Goal: Task Accomplishment & Management: Use online tool/utility

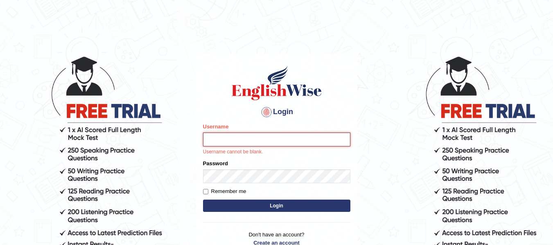
click at [285, 136] on input "Username" at bounding box center [276, 140] width 147 height 14
type input "Suman_Gurung"
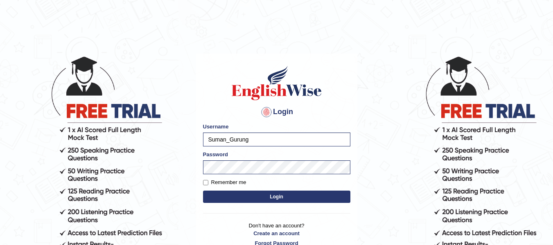
click at [292, 197] on button "Login" at bounding box center [276, 197] width 147 height 12
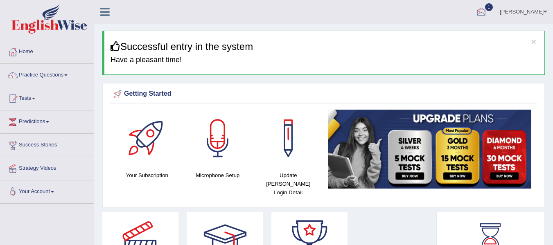
click at [488, 13] on div at bounding box center [481, 12] width 12 height 12
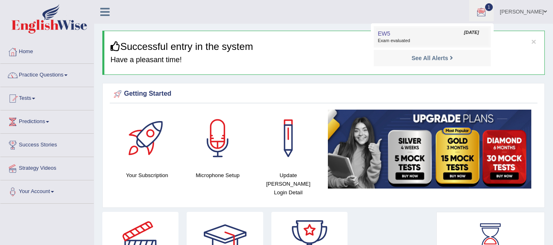
click at [455, 32] on link "EW5 Aug 14, 2025 Exam evaluated" at bounding box center [432, 36] width 113 height 17
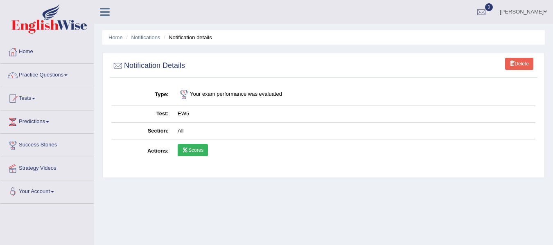
click at [189, 148] on link "Scores" at bounding box center [193, 150] width 30 height 12
click at [34, 97] on link "Tests" at bounding box center [46, 97] width 93 height 20
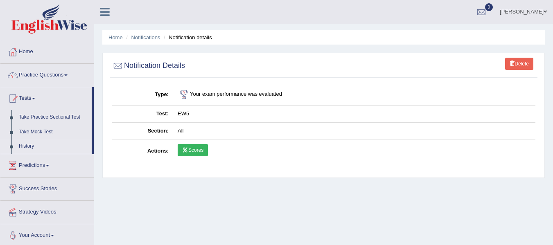
click at [38, 147] on link "History" at bounding box center [53, 146] width 77 height 15
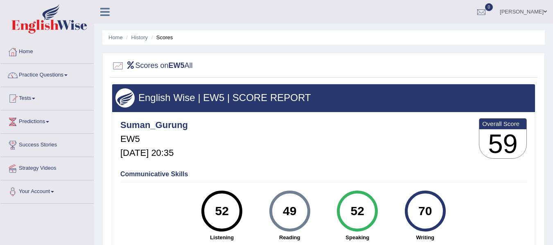
click at [272, 131] on div "Suman_Gurung EW5 Aug 14, 2025, 20:35 Overall Score 59" at bounding box center [323, 140] width 411 height 49
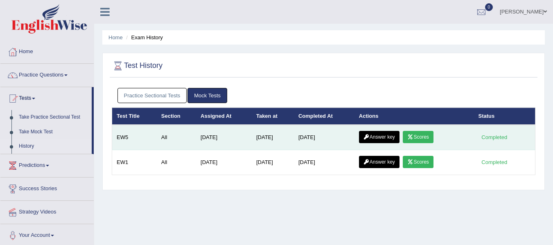
click at [389, 134] on link "Answer key" at bounding box center [379, 137] width 41 height 12
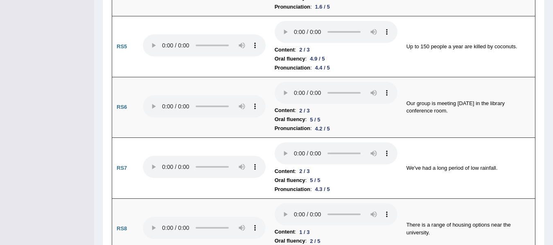
scroll to position [836, 0]
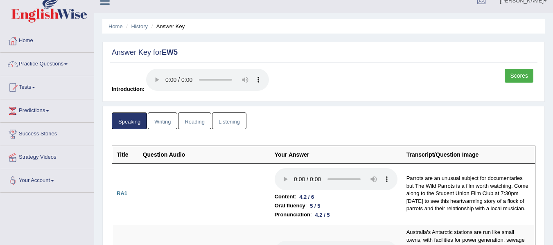
scroll to position [0, 0]
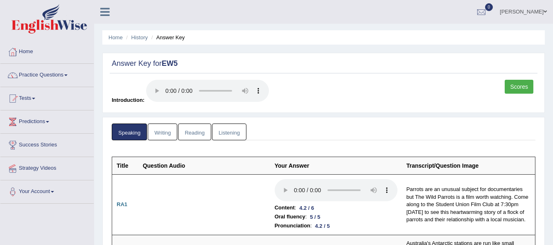
click at [159, 129] on link "Writing" at bounding box center [162, 132] width 29 height 17
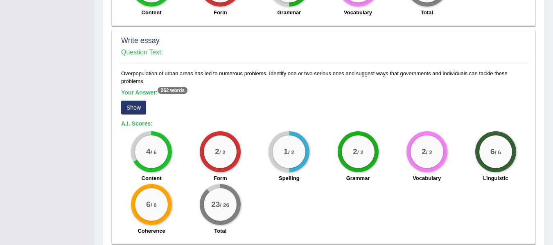
scroll to position [651, 0]
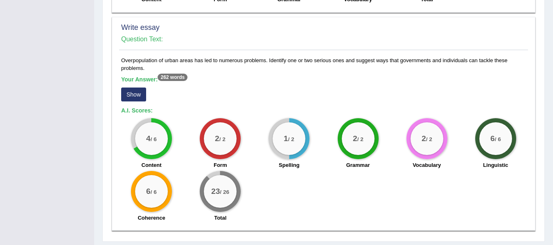
click at [137, 88] on button "Show" at bounding box center [133, 95] width 25 height 14
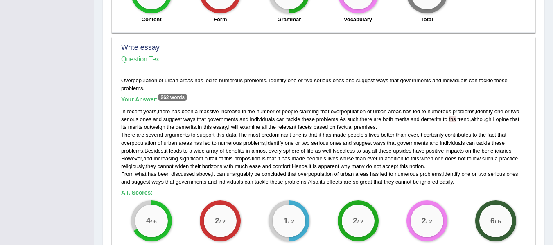
click at [269, 77] on div "Overpopulation of urban areas has led to numerous problems. Identify one or two…" at bounding box center [323, 193] width 409 height 232
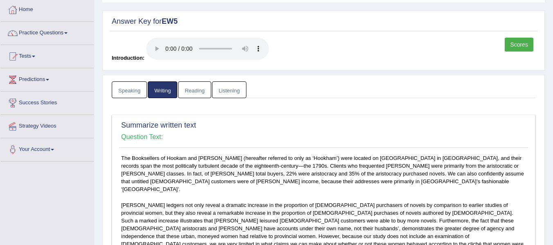
scroll to position [0, 0]
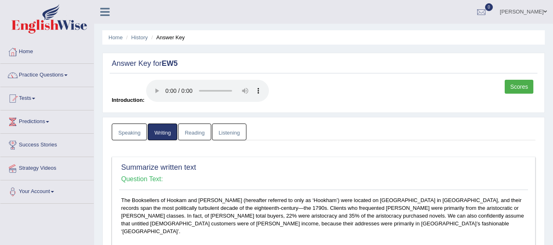
click at [201, 131] on link "Reading" at bounding box center [194, 132] width 33 height 17
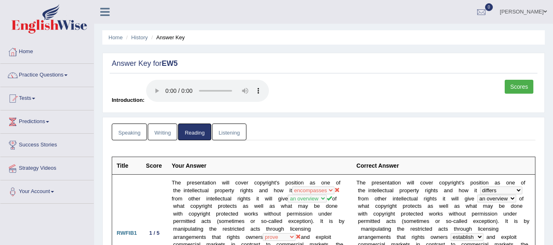
click at [283, 131] on ul "Speaking Writing Reading Listening" at bounding box center [324, 132] width 424 height 17
click at [235, 129] on link "Listening" at bounding box center [229, 132] width 34 height 17
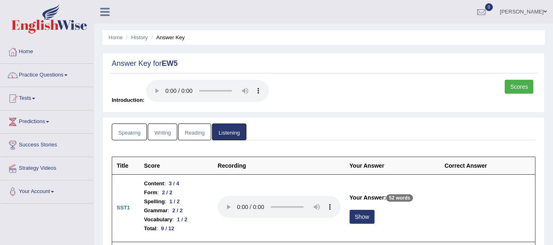
click at [346, 109] on div "Answer Key for EW5 Scores Introduction:" at bounding box center [323, 83] width 443 height 60
click at [525, 84] on link "Scores" at bounding box center [519, 87] width 29 height 14
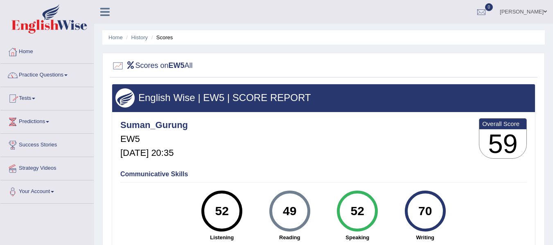
click at [29, 100] on link "Tests" at bounding box center [46, 97] width 93 height 20
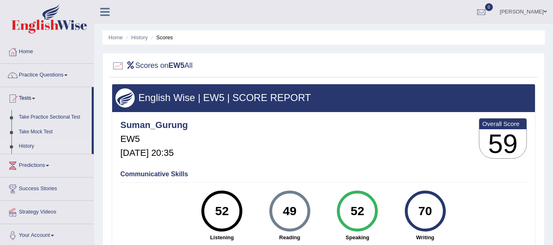
click at [29, 147] on link "History" at bounding box center [53, 146] width 77 height 15
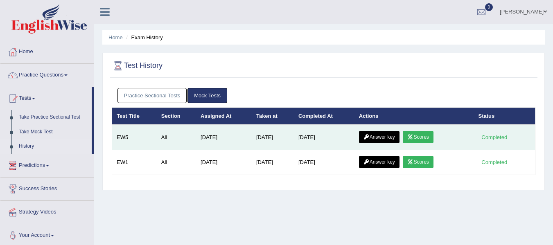
click at [487, 138] on div "Completed" at bounding box center [495, 137] width 32 height 9
click at [423, 135] on link "Scores" at bounding box center [418, 137] width 30 height 12
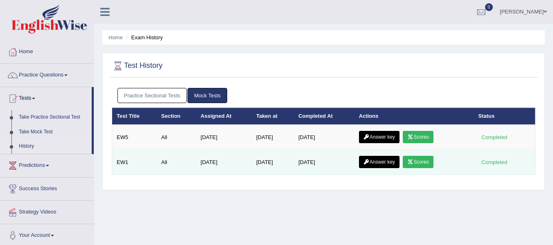
click at [430, 163] on link "Scores" at bounding box center [418, 162] width 30 height 12
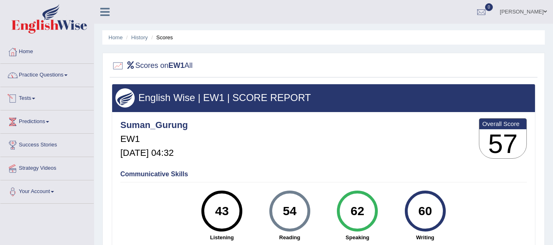
click at [35, 96] on link "Tests" at bounding box center [46, 97] width 93 height 20
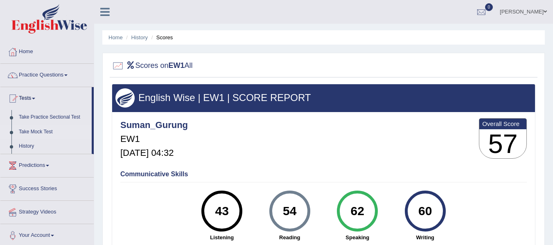
click at [43, 131] on link "Take Mock Test" at bounding box center [53, 132] width 77 height 15
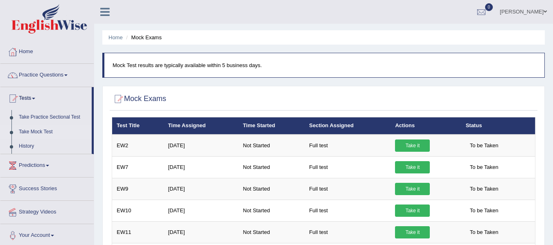
click at [273, 5] on ul "Suman Gurung Toggle navigation Username: Suman_Gurung Access Type: Online Subsc…" at bounding box center [393, 11] width 322 height 23
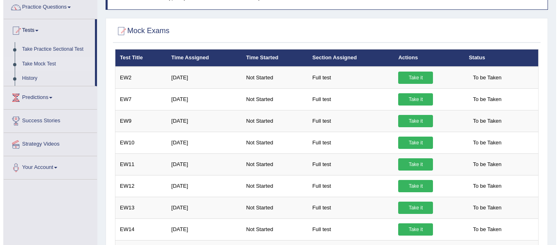
scroll to position [49, 0]
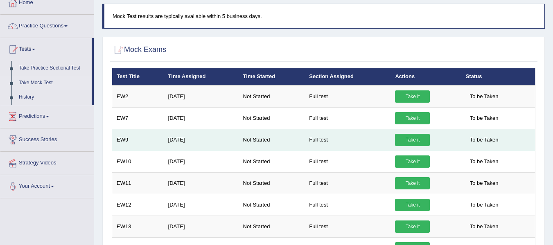
click at [416, 142] on link "Take it" at bounding box center [412, 140] width 35 height 12
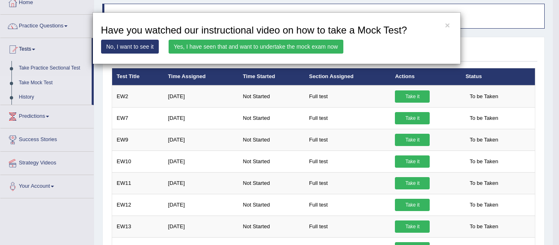
click at [315, 50] on link "Yes, I have seen that and want to undertake the mock exam now" at bounding box center [256, 47] width 175 height 14
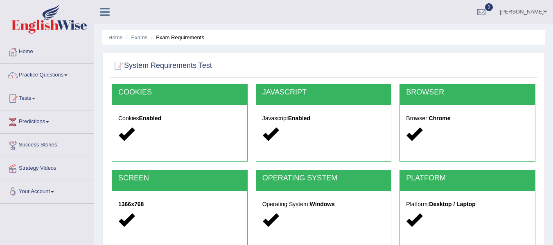
click at [362, 33] on ul "Home Exams Exam Requirements" at bounding box center [323, 37] width 443 height 14
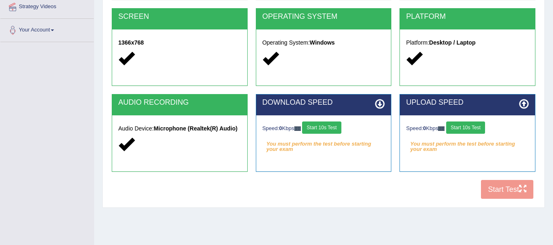
scroll to position [164, 0]
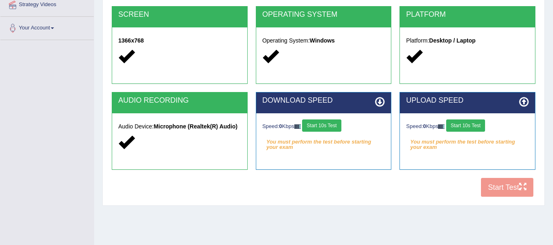
click at [335, 128] on button "Start 10s Test" at bounding box center [321, 126] width 39 height 12
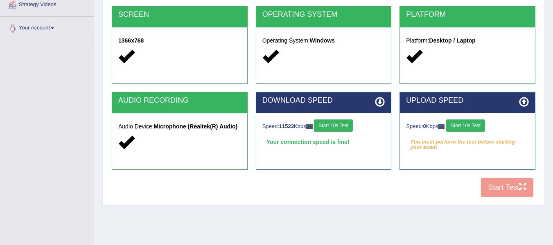
click at [462, 126] on button "Start 10s Test" at bounding box center [465, 126] width 39 height 12
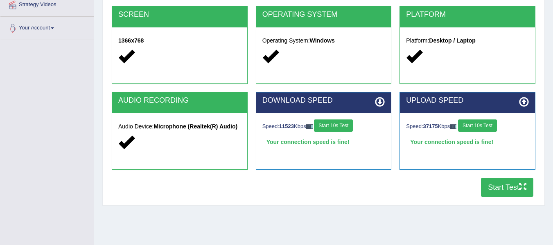
click at [513, 185] on button "Start Test" at bounding box center [507, 187] width 52 height 19
